Goal: Task Accomplishment & Management: Use online tool/utility

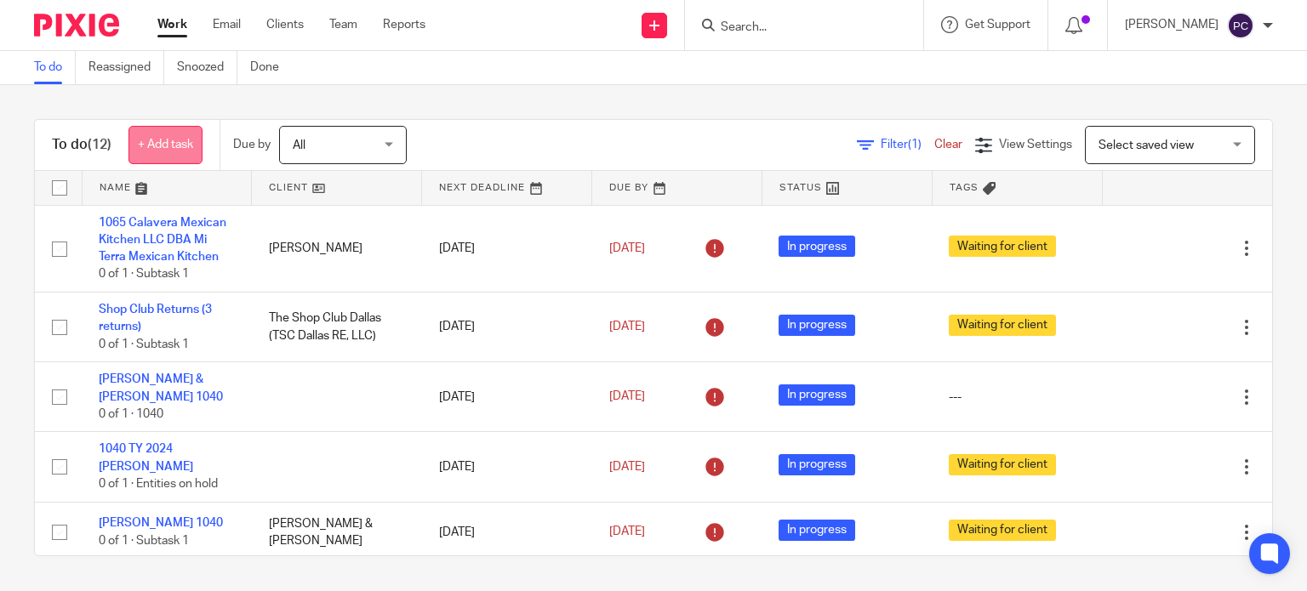
click at [145, 137] on link "+ Add task" at bounding box center [165, 145] width 74 height 38
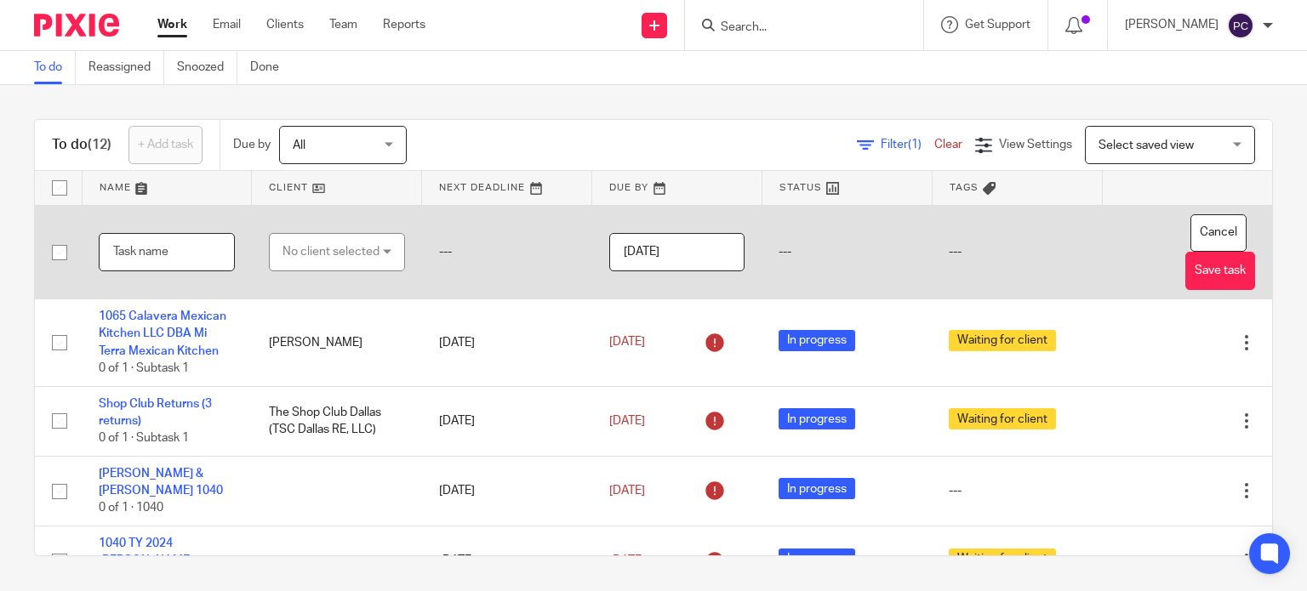
click at [167, 255] on input "text" at bounding box center [167, 252] width 136 height 38
type input "R"
type input "TY 2024"
click at [334, 258] on div "No client selected" at bounding box center [331, 252] width 97 height 36
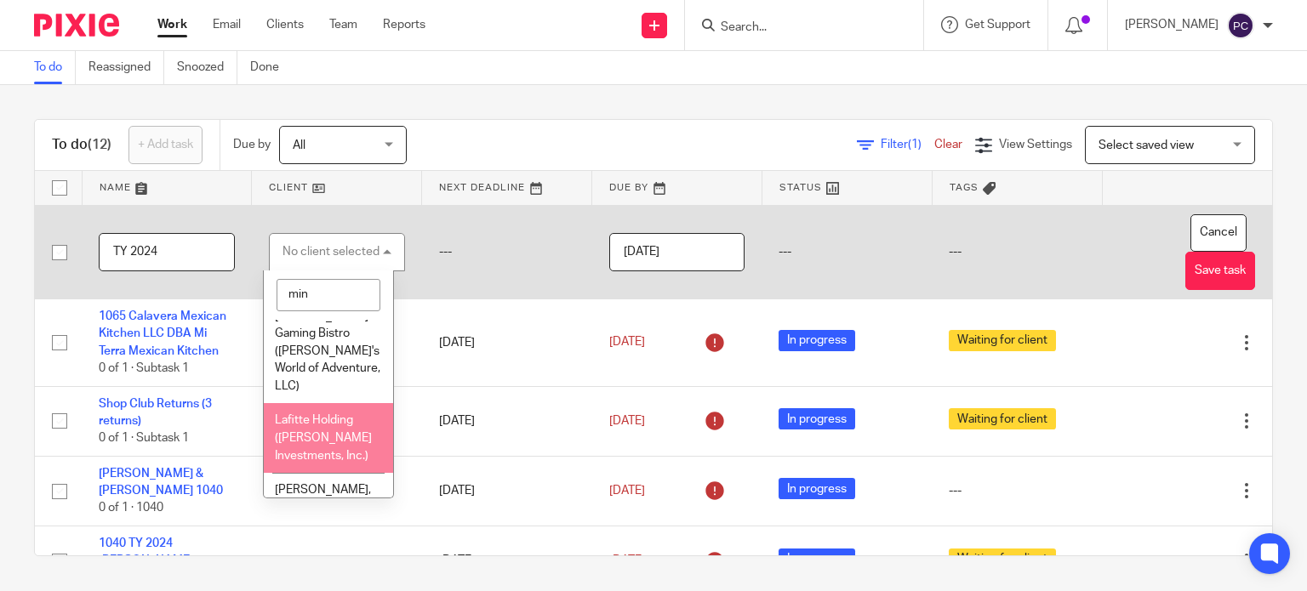
scroll to position [34, 0]
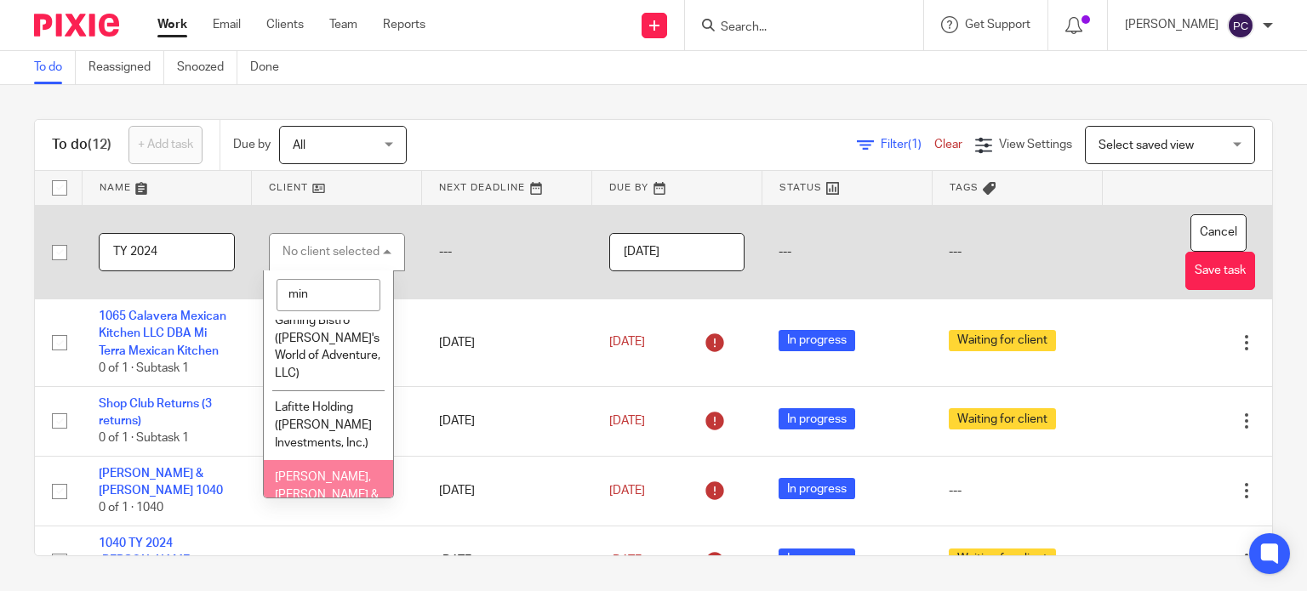
type input "min"
click at [323, 471] on span "[PERSON_NAME], [PERSON_NAME] & [PERSON_NAME]" at bounding box center [327, 494] width 104 height 47
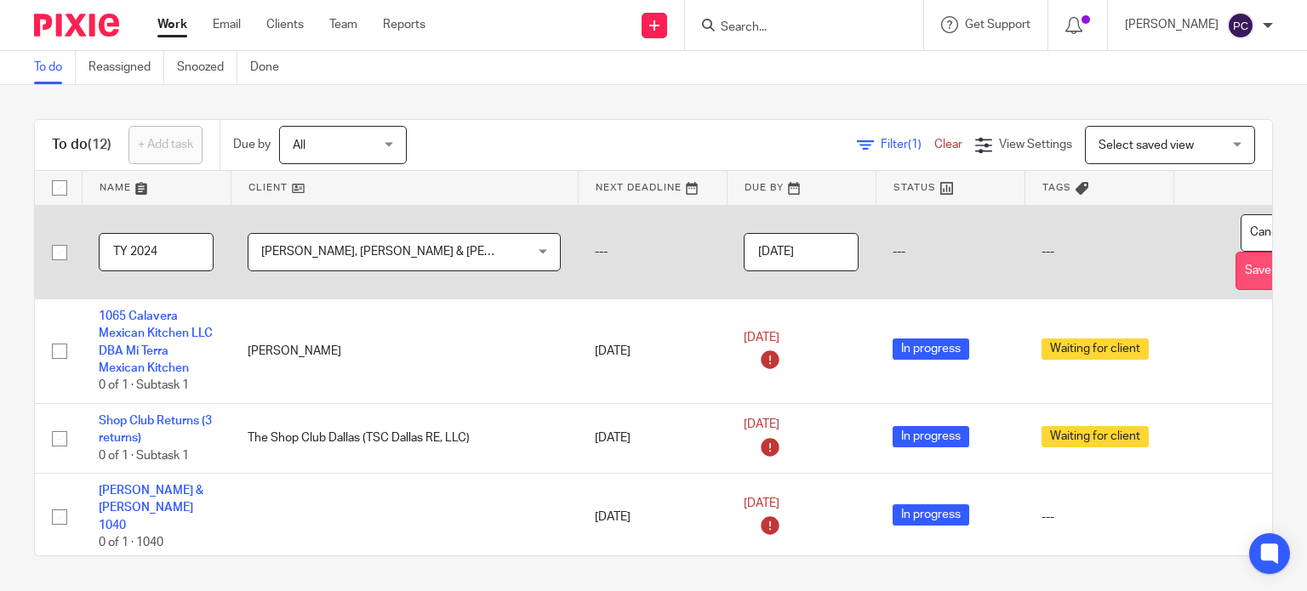
click at [1236, 282] on button "Save task" at bounding box center [1271, 271] width 70 height 38
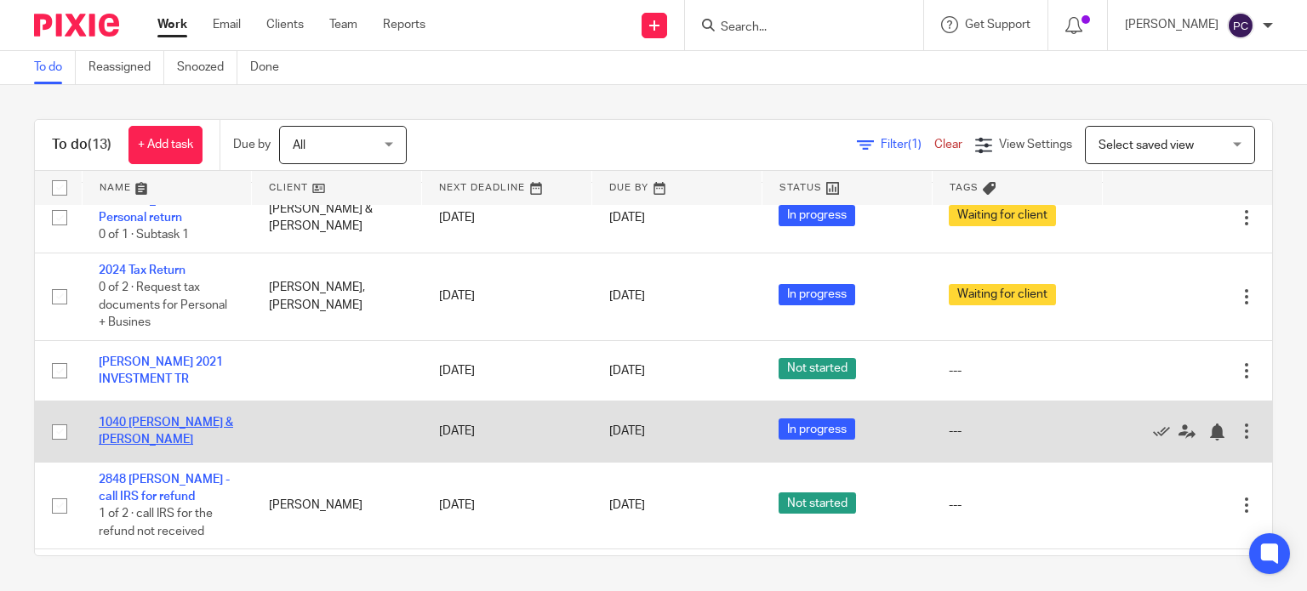
scroll to position [576, 0]
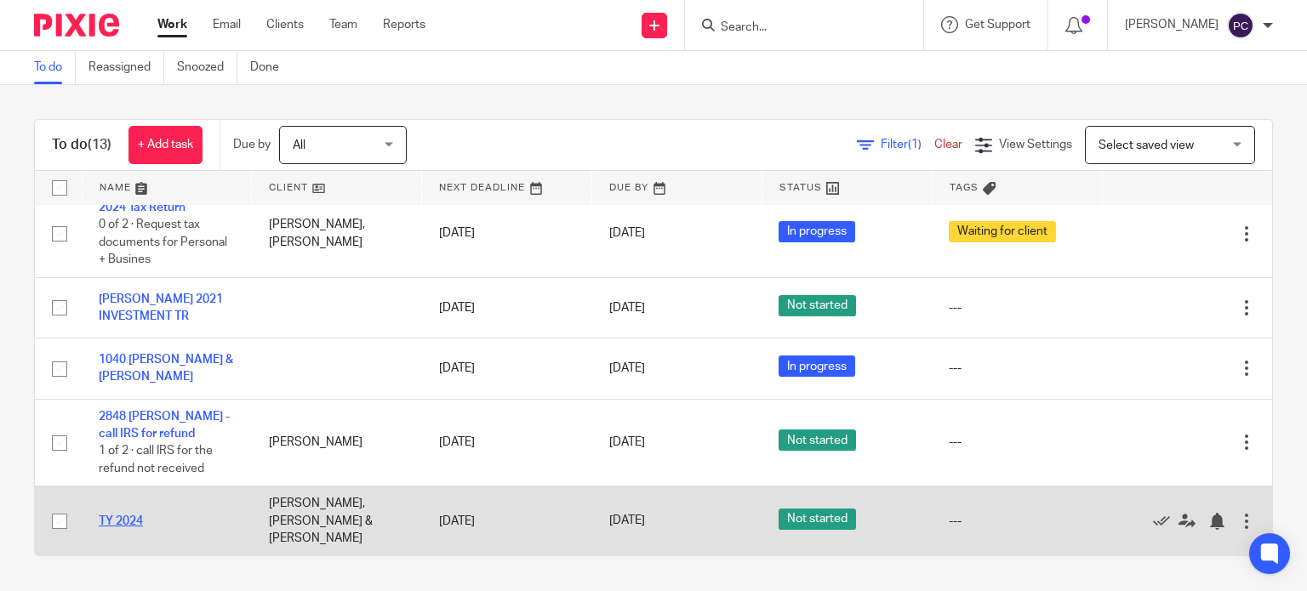
click at [132, 527] on link "TY 2024" at bounding box center [121, 522] width 44 height 12
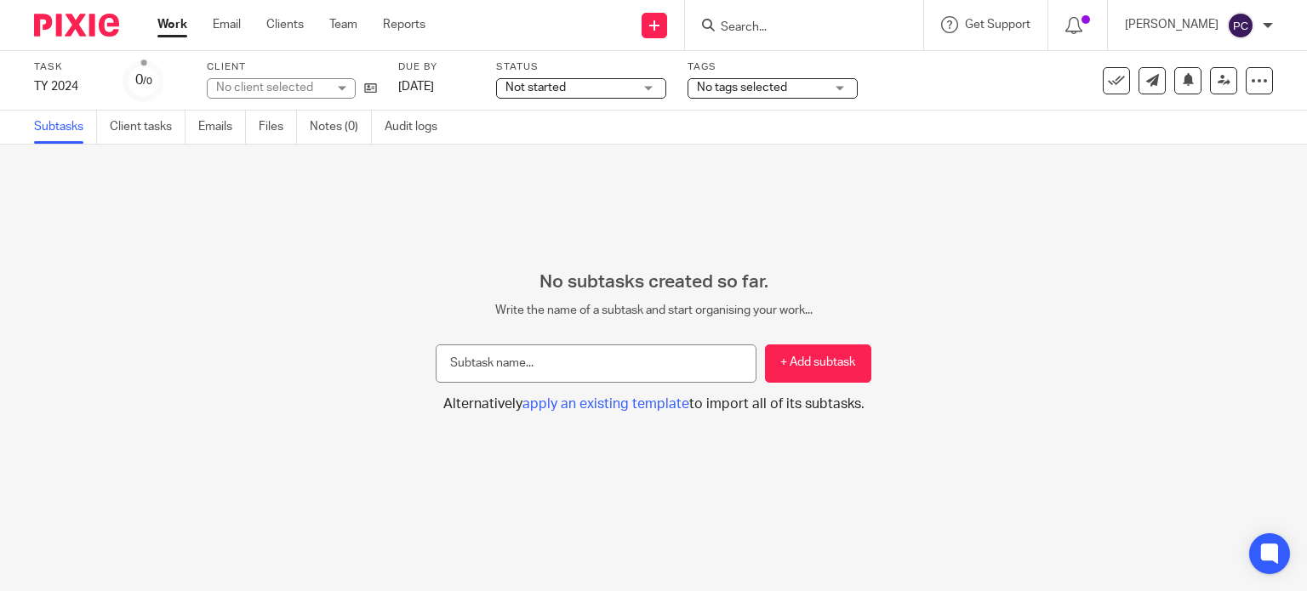
click at [553, 366] on input "text" at bounding box center [596, 364] width 321 height 38
type input "Review"
click at [802, 372] on button "+ Add subtask" at bounding box center [818, 364] width 106 height 38
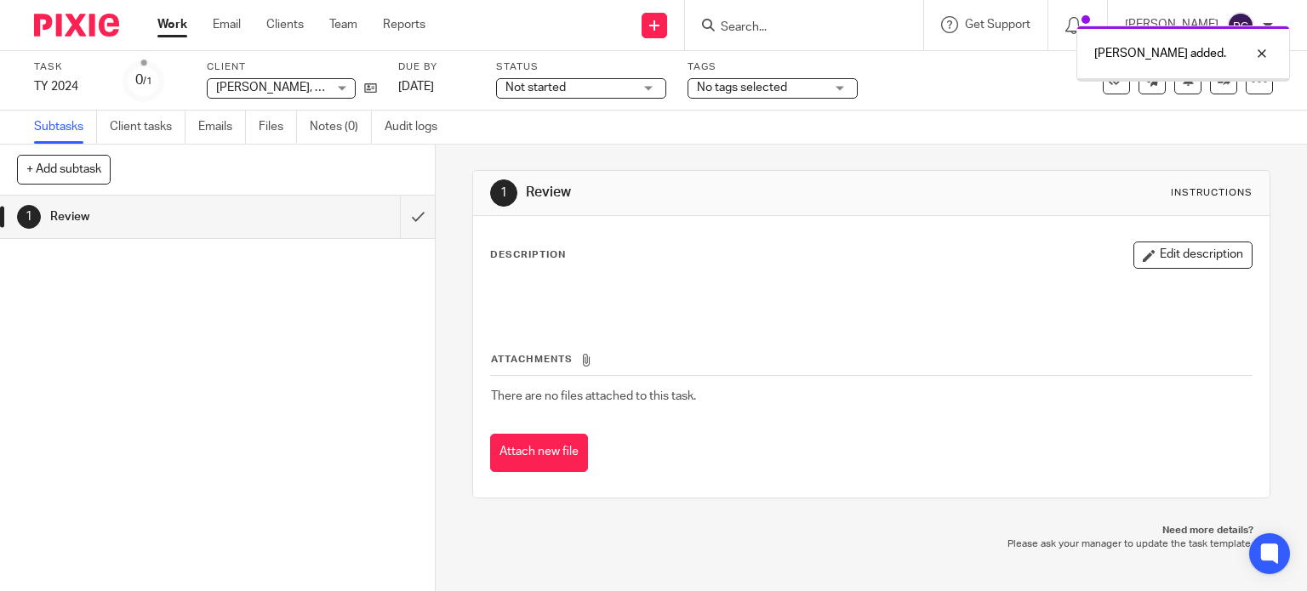
click at [1133, 251] on button "Edit description" at bounding box center [1192, 255] width 119 height 27
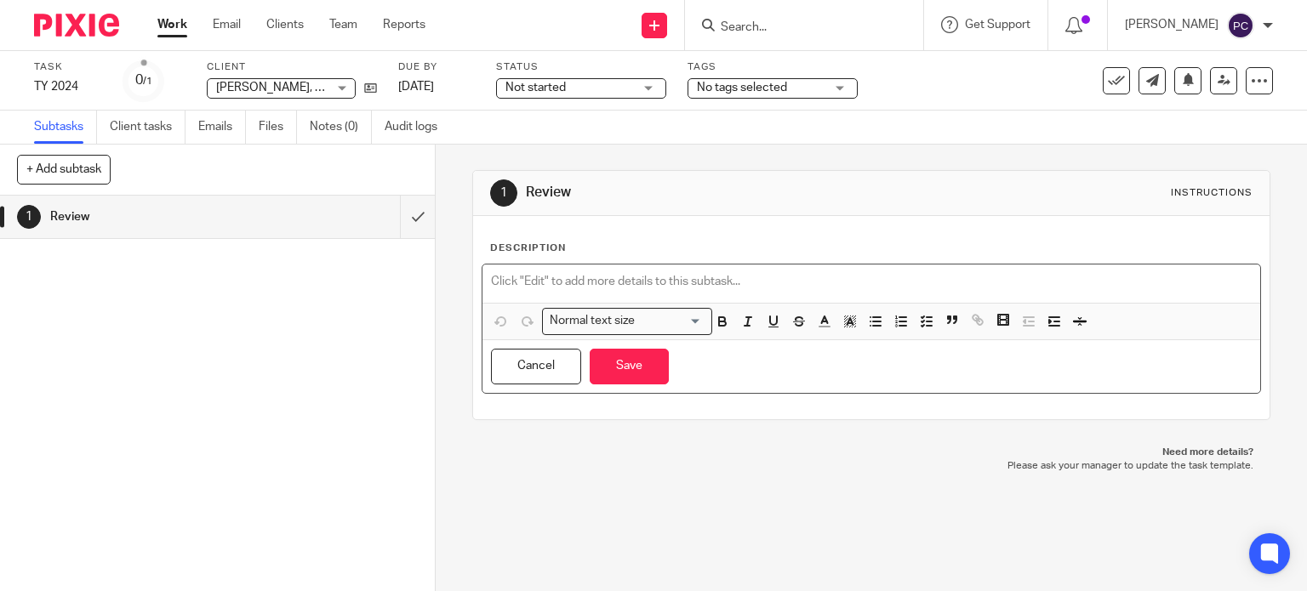
click at [498, 275] on p at bounding box center [872, 281] width 762 height 17
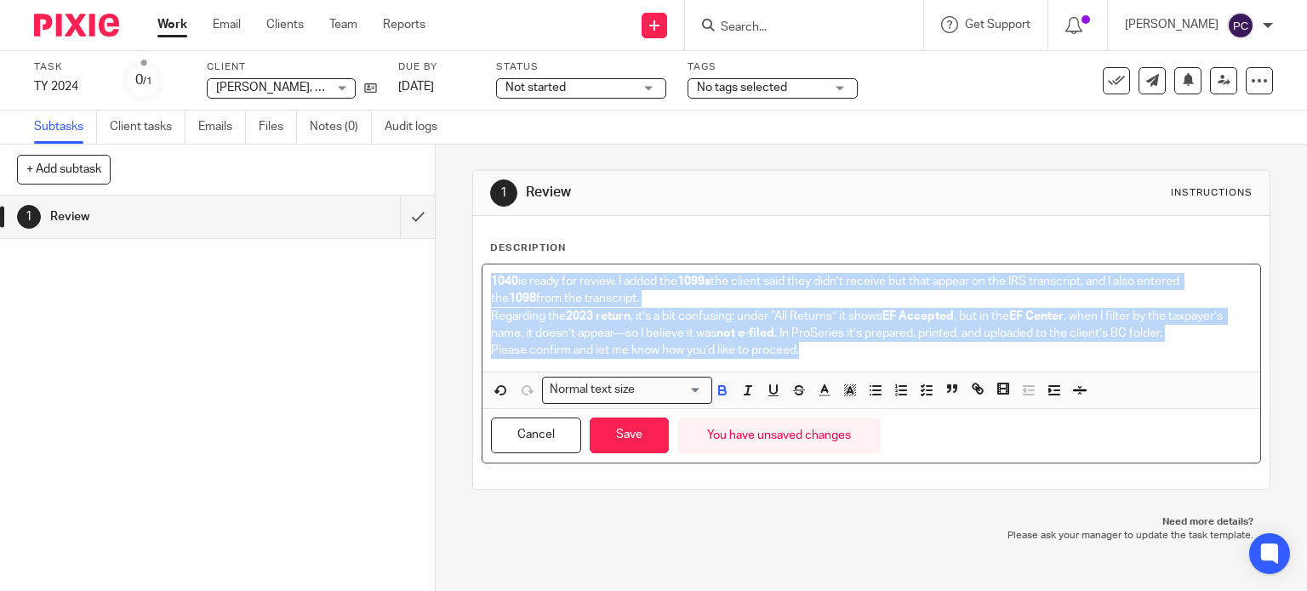
drag, startPoint x: 802, startPoint y: 349, endPoint x: 484, endPoint y: 265, distance: 329.2
click at [484, 265] on div "1040 is ready for review. I added the 1099s the client said they didn’t receive…" at bounding box center [871, 318] width 779 height 107
click at [715, 385] on icon "button" at bounding box center [722, 390] width 15 height 15
click at [794, 355] on p "Please confirm and let me know how you’d like to proceed." at bounding box center [872, 350] width 762 height 17
click at [812, 352] on p "Please confirm and let me know how you’d like to proceed." at bounding box center [872, 350] width 762 height 17
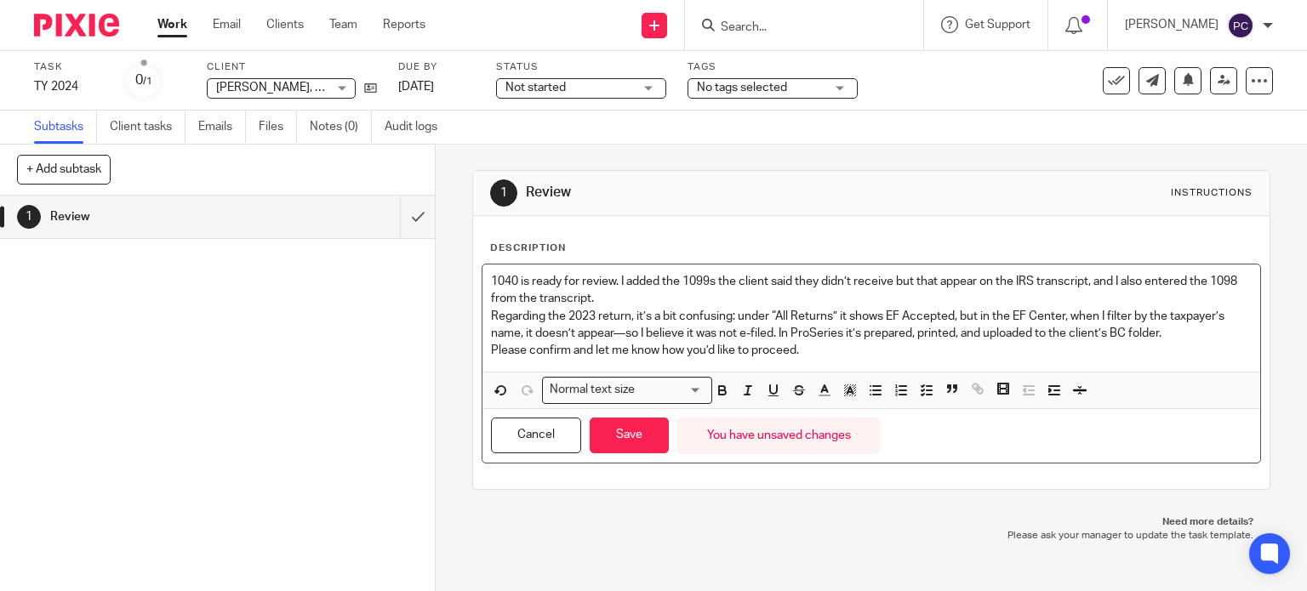
click at [806, 351] on p "Please confirm and let me know how you’d like to proceed." at bounding box center [872, 350] width 762 height 17
drag, startPoint x: 737, startPoint y: 344, endPoint x: 488, endPoint y: 346, distance: 249.3
click at [491, 346] on p "Please confirm and let me know how you’d like to proceed." at bounding box center [872, 350] width 762 height 17
click at [803, 360] on div "1040 is ready for review. I added the 1099s the client said they didn’t receive…" at bounding box center [871, 318] width 779 height 107
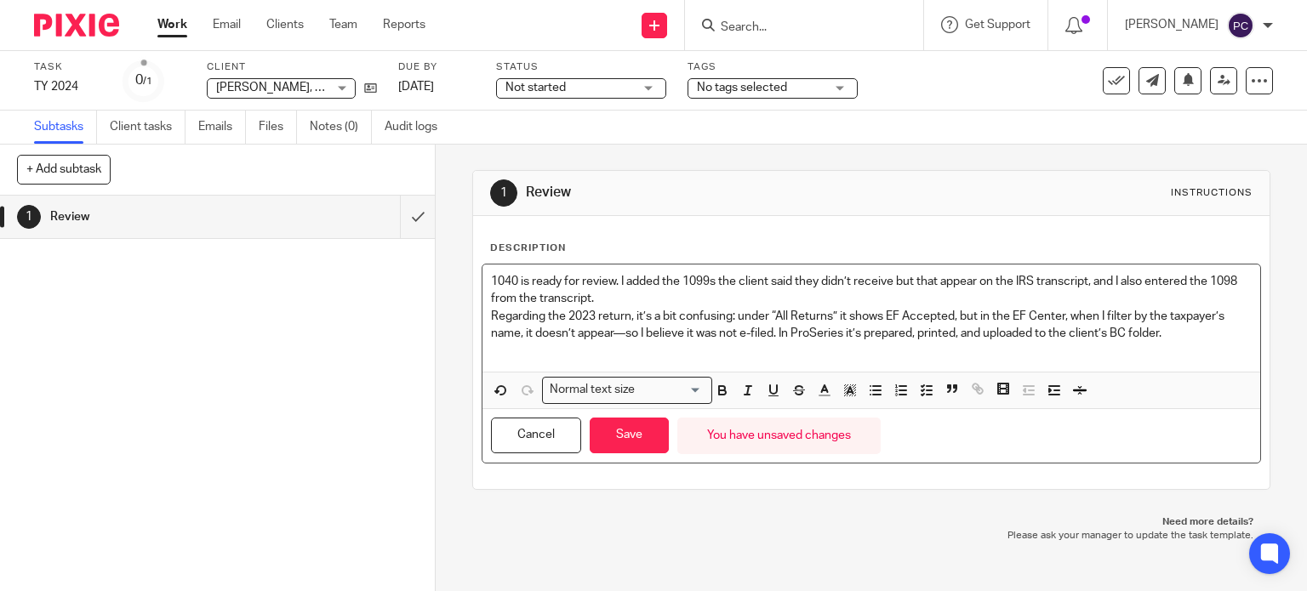
click at [816, 333] on p "Regarding the 2023 return, it’s a bit confusing: under “All Returns” it shows E…" at bounding box center [872, 325] width 762 height 35
click at [1161, 337] on p "Regarding the 2023 return, it’s a bit confusing: under “All Returns” it shows E…" at bounding box center [872, 325] width 762 height 35
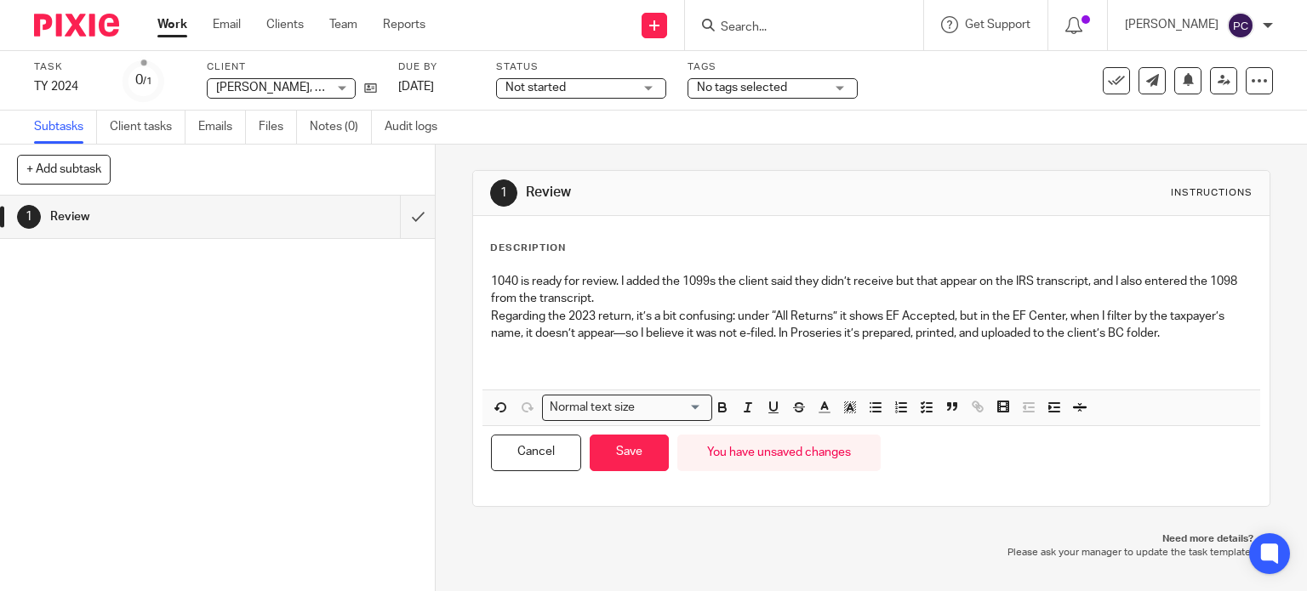
click at [497, 350] on p at bounding box center [872, 350] width 762 height 17
click at [715, 353] on p "I’ve attached it exactly as it appears in ProSeries." at bounding box center [872, 350] width 762 height 17
click at [648, 458] on button "Save" at bounding box center [629, 453] width 79 height 37
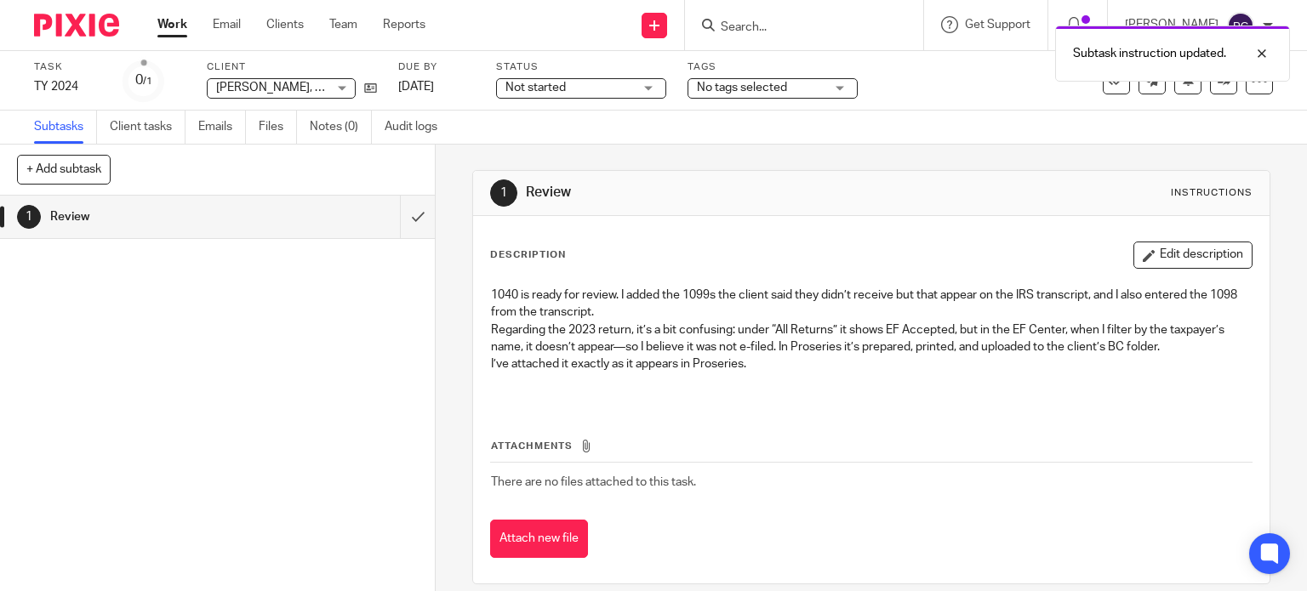
click at [557, 436] on div "Attachments There are no files attached to this task. Attach new file" at bounding box center [871, 481] width 763 height 155
click at [568, 548] on button "Attach new file" at bounding box center [539, 539] width 98 height 38
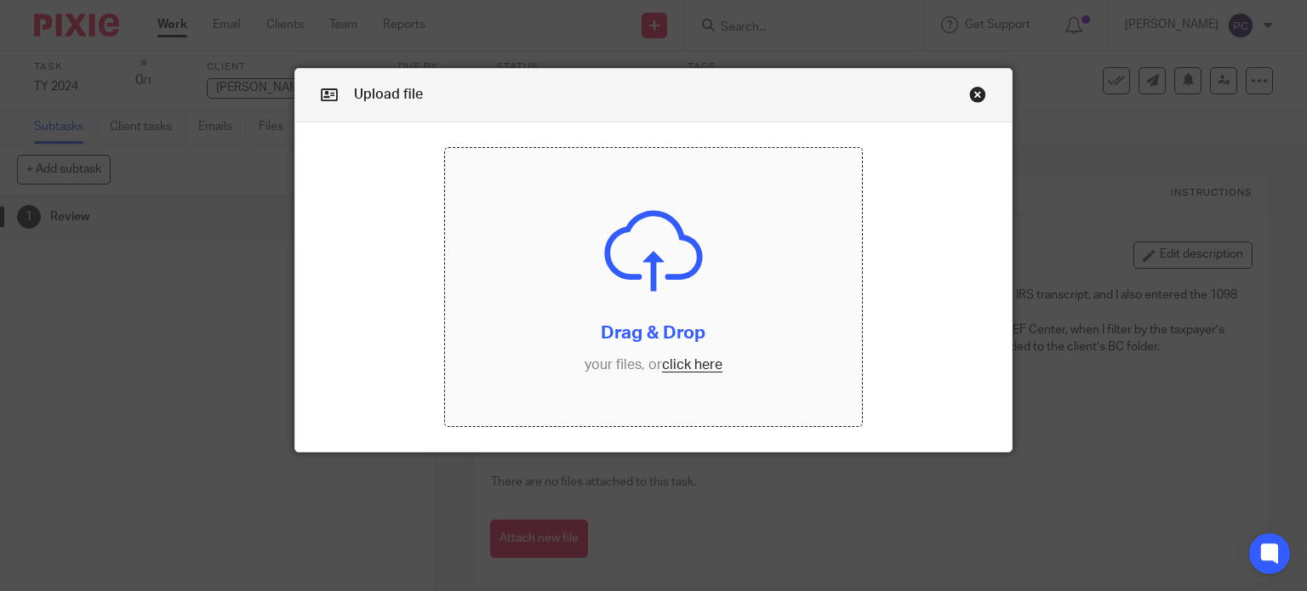
click at [0, 0] on div at bounding box center [0, 0] width 0 height 0
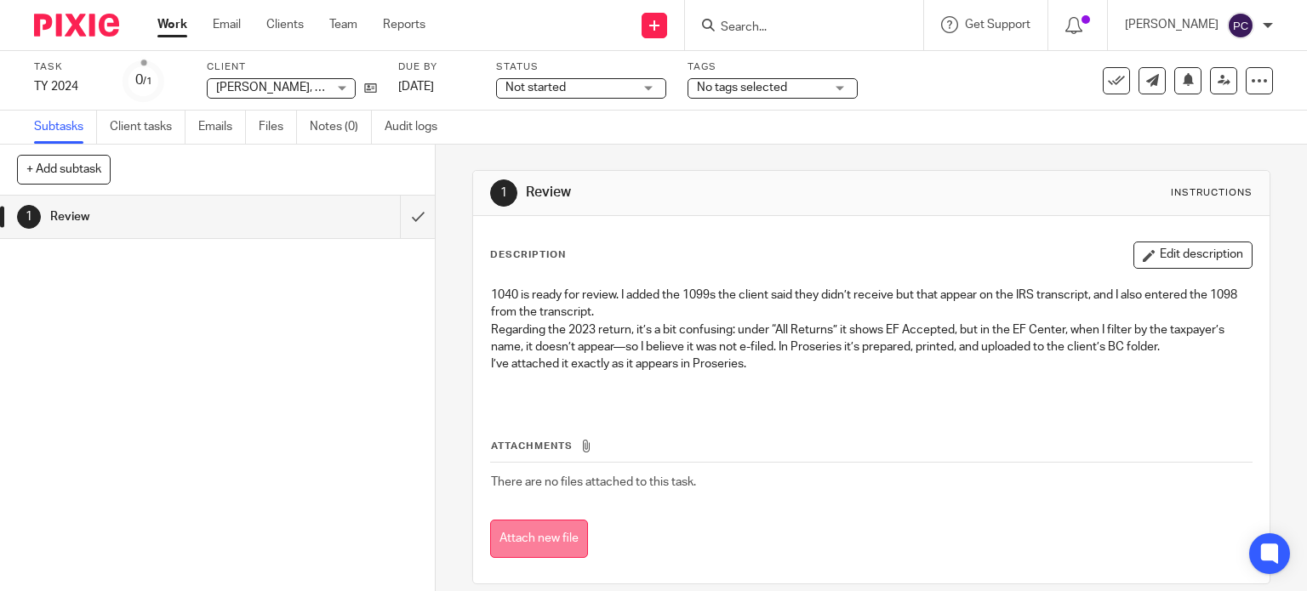
click at [579, 552] on button "Attach new file" at bounding box center [539, 539] width 98 height 38
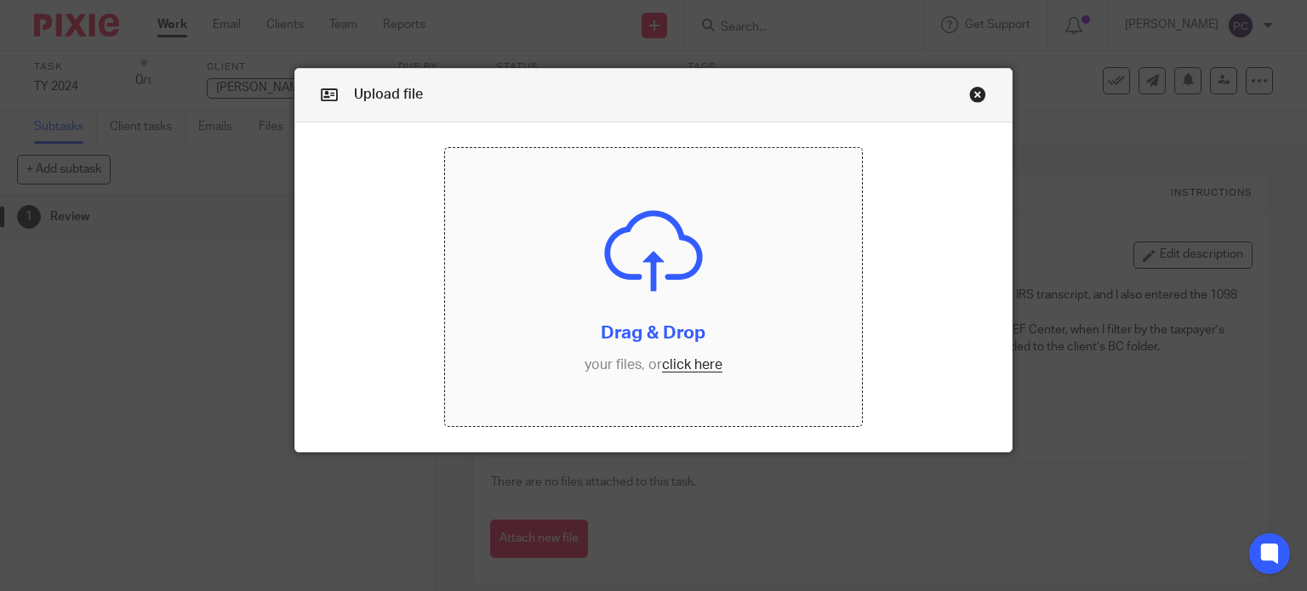
click at [689, 370] on input "file" at bounding box center [653, 287] width 417 height 278
